Goal: Information Seeking & Learning: Find specific fact

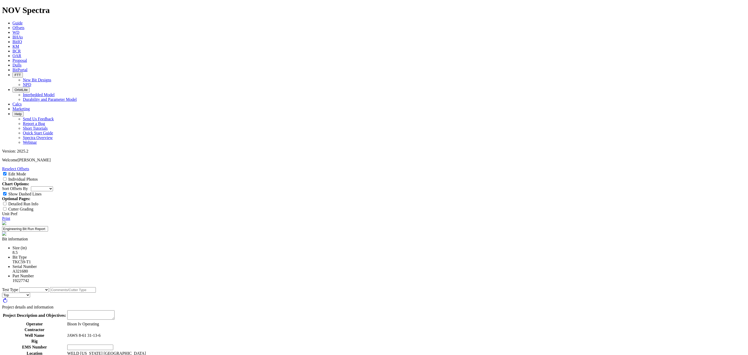
click at [49, 287] on select "Cutter New Bit Design Bit Material Nozzle Other" at bounding box center [34, 289] width 30 height 5
click at [49, 292] on select "Cutter New Bit Design Bit Material Nozzle Other" at bounding box center [34, 294] width 30 height 5
select select "Nozzle"
click at [49, 292] on select "Cutter New Bit Design Bit Material Nozzle Other" at bounding box center [34, 294] width 30 height 5
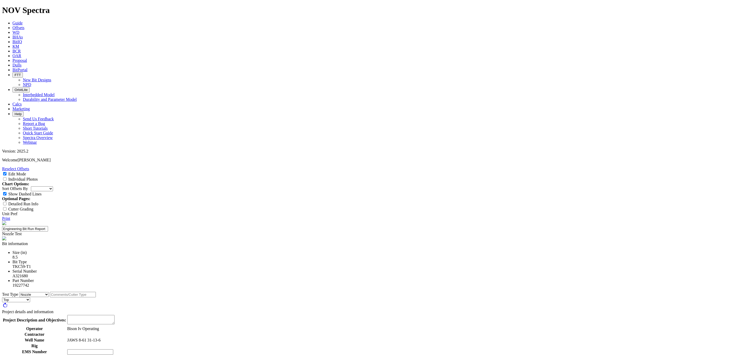
click at [96, 292] on input "text" at bounding box center [73, 294] width 46 height 5
type input "N"
type input "Extended Nozzles"
click at [115, 315] on textarea at bounding box center [90, 319] width 47 height 9
click at [115, 315] on textarea "test the new TNX 14 extended Nozzles." at bounding box center [90, 319] width 47 height 9
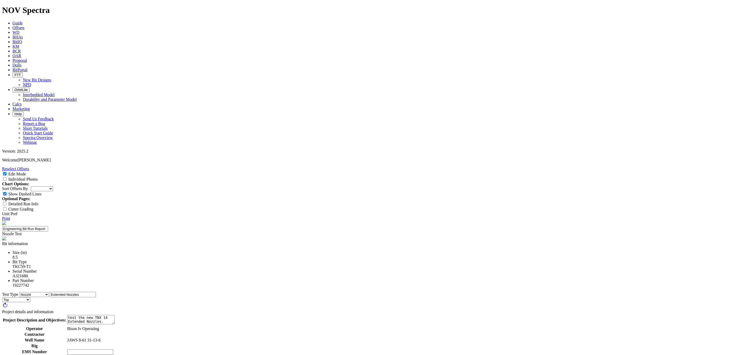
type textarea "test the new TNX 14 Extended Nozzles."
click at [146, 343] on td at bounding box center [106, 345] width 79 height 5
click at [113, 349] on input "text" at bounding box center [90, 351] width 46 height 5
type input "NA"
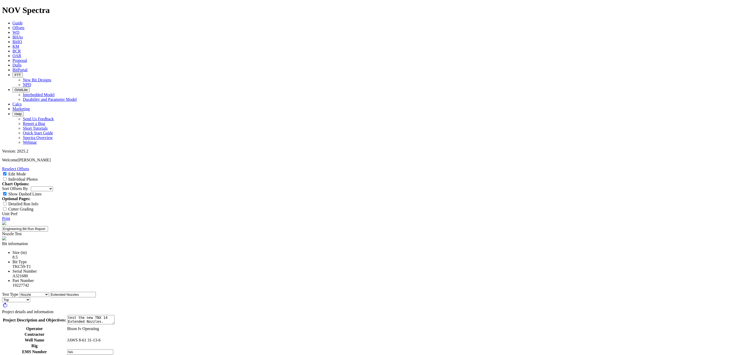
type input "1"
type input "Sean Morris"
select select "number:1"
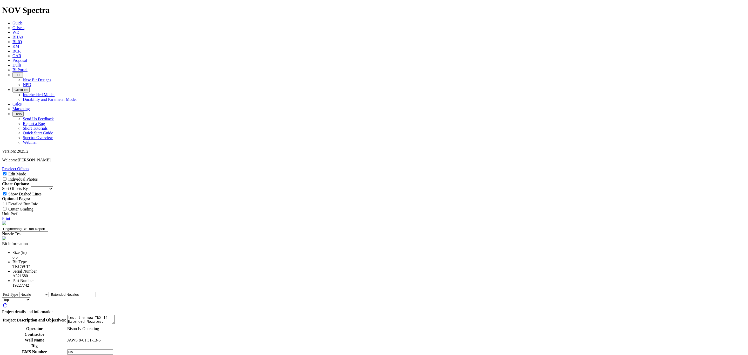
select select "number:1"
drag, startPoint x: 394, startPoint y: 247, endPoint x: 394, endPoint y: 250, distance: 2.9
select select "number:1"
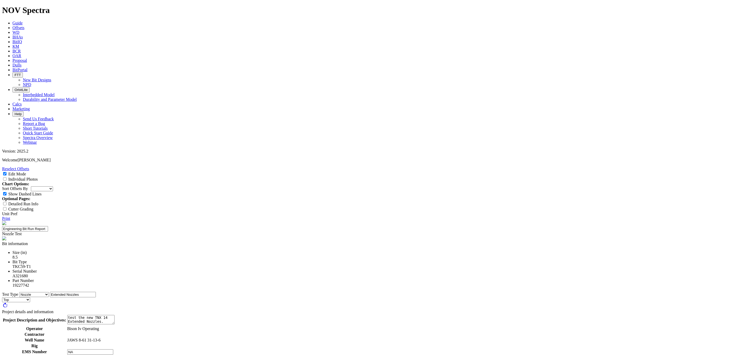
select select "number:1"
select select "string:WT"
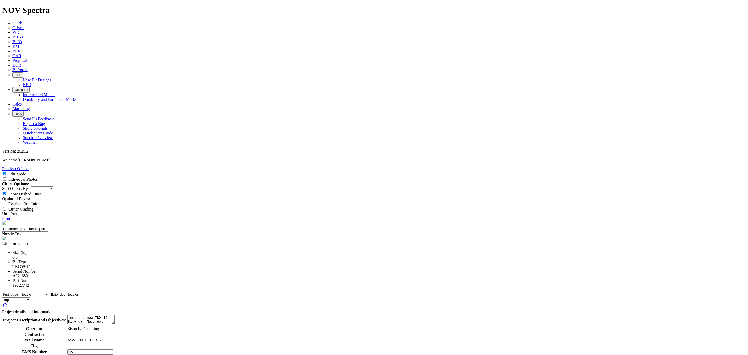
select select "string:WT"
select select "string:S"
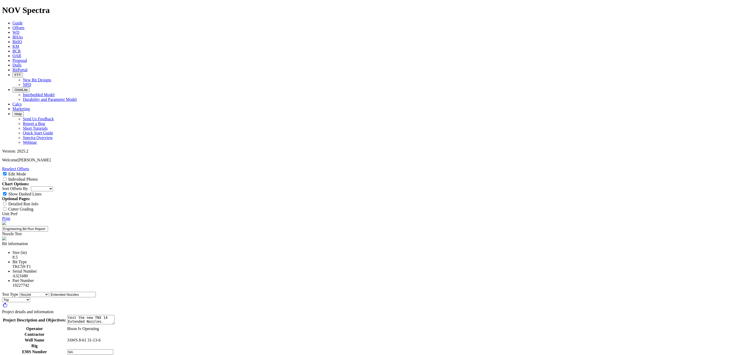
scroll to position [3, 0]
type textarea "The extended nozzles produced faster ROPs rotating and sliding in the tophole, …"
type textarea "The dull was exceelltn"
click at [6, 177] on input "Individual Photos" at bounding box center [4, 178] width 3 height 3
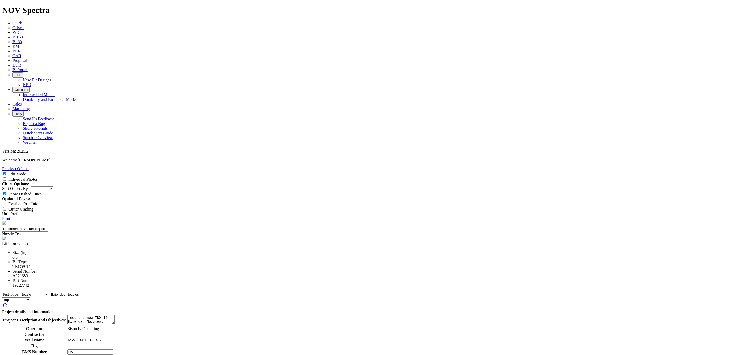
checkbox input "true"
type textarea "The dull was excellent with no CT on the lower shoulder like we sometimes do. T…"
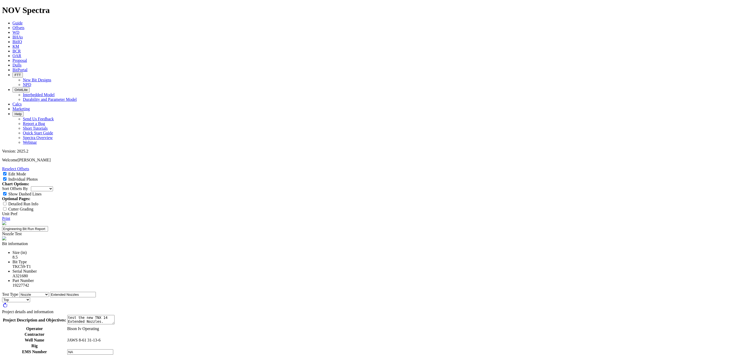
type input "NA"
click at [10, 216] on link "Print" at bounding box center [6, 218] width 8 height 4
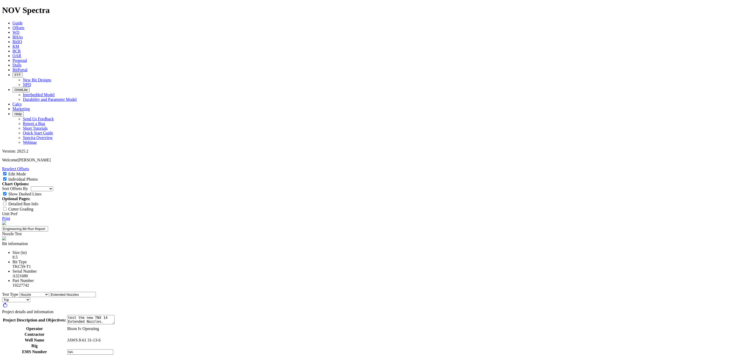
click at [24, 25] on span "Offsets" at bounding box center [18, 27] width 12 height 4
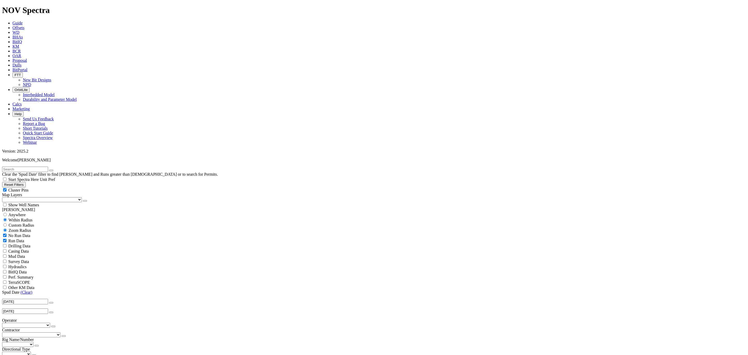
click at [48, 166] on input "text" at bounding box center [25, 168] width 46 height 5
click at [35, 166] on input "text" at bounding box center [25, 168] width 46 height 5
type input "A321681"
click at [28, 166] on input "A321681" at bounding box center [25, 168] width 46 height 5
click at [51, 170] on icon "button" at bounding box center [51, 170] width 0 height 0
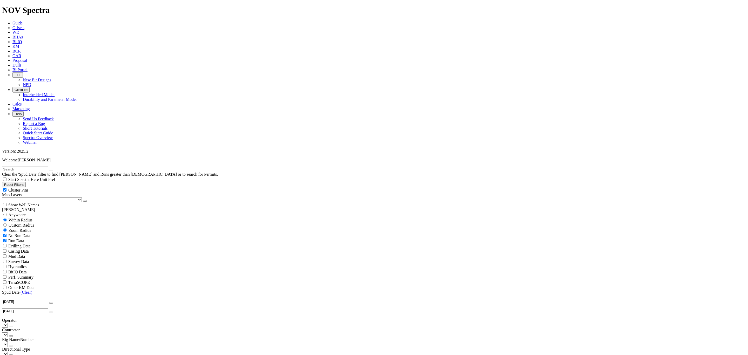
click at [46, 166] on input "text" at bounding box center [25, 168] width 46 height 5
type input "T Bone"
click at [54, 170] on button "submit" at bounding box center [56, 171] width 4 height 2
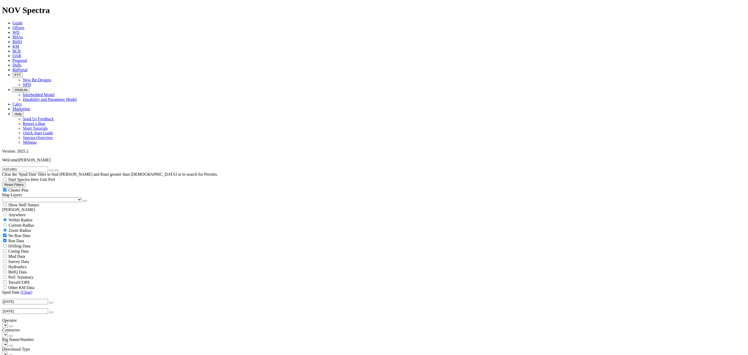
click at [22, 63] on link "Dulls" at bounding box center [16, 65] width 9 height 4
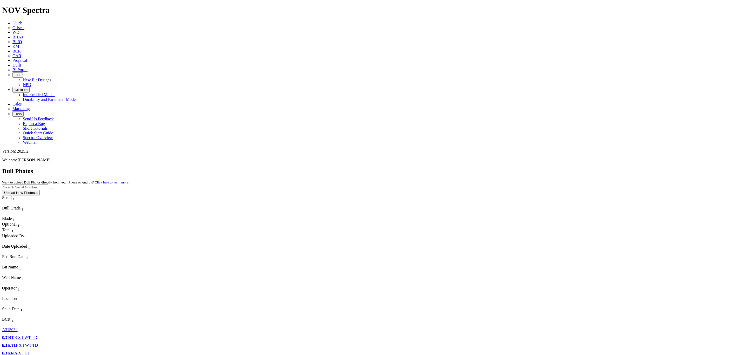
click at [48, 184] on input "text" at bounding box center [25, 186] width 46 height 5
type input "A321680"
click at [53, 188] on button "submit" at bounding box center [51, 189] width 4 height 2
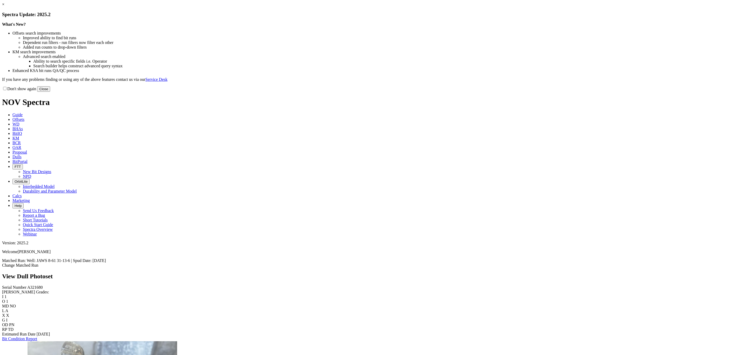
drag, startPoint x: 485, startPoint y: 140, endPoint x: 357, endPoint y: 166, distance: 130.1
click at [50, 92] on button "Close" at bounding box center [43, 88] width 13 height 5
